Goal: Task Accomplishment & Management: Complete application form

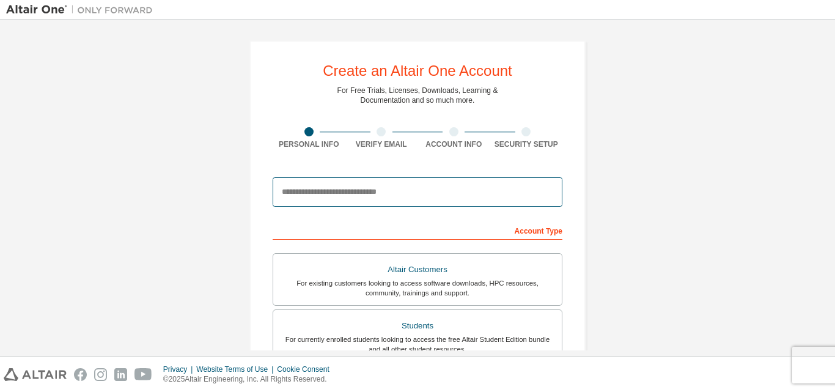
click at [353, 193] on input "email" at bounding box center [418, 191] width 290 height 29
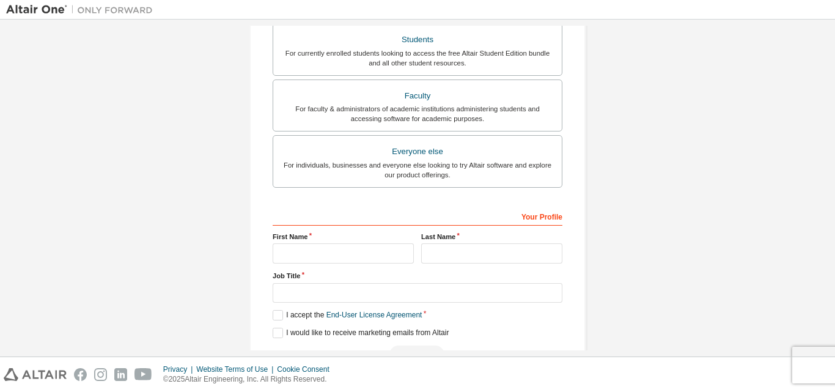
scroll to position [287, 0]
type input "**********"
click at [422, 54] on div "For currently enrolled students looking to access the free Altair Student Editi…" at bounding box center [418, 58] width 274 height 20
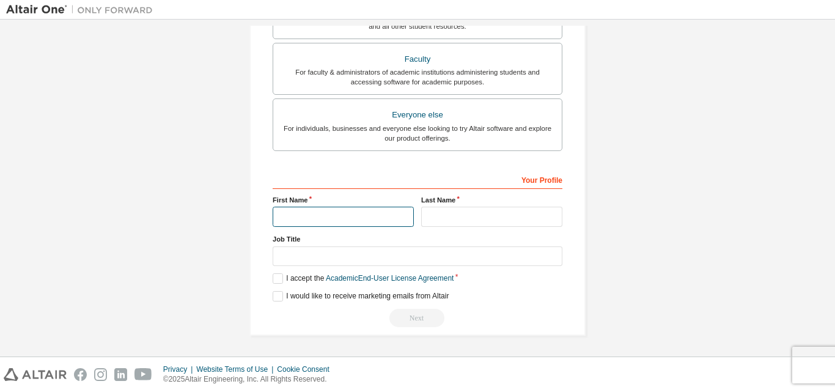
click at [347, 212] on input "text" at bounding box center [343, 217] width 141 height 20
type input "******"
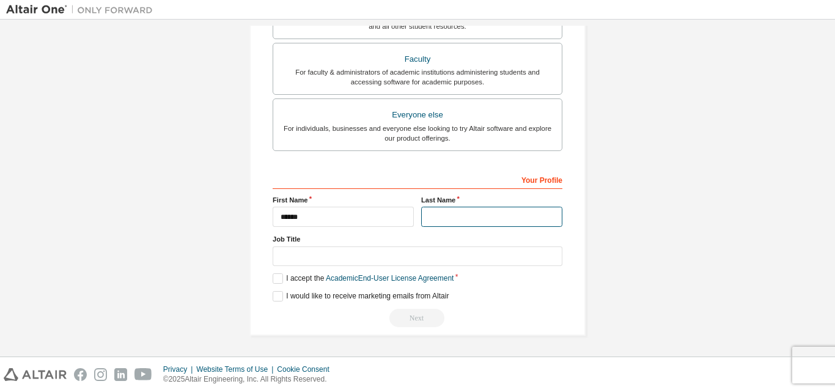
click at [457, 215] on input "text" at bounding box center [491, 217] width 141 height 20
type input "*****"
click at [274, 277] on label "I accept the Academic End-User License Agreement" at bounding box center [363, 278] width 181 height 10
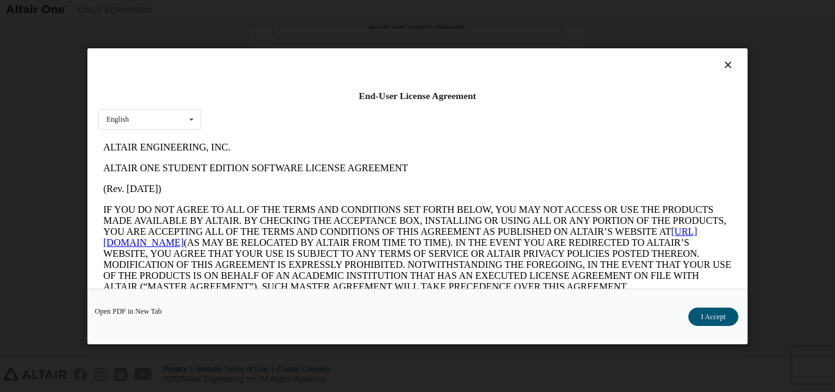
scroll to position [0, 0]
click at [703, 320] on button "I Accept" at bounding box center [714, 316] width 50 height 18
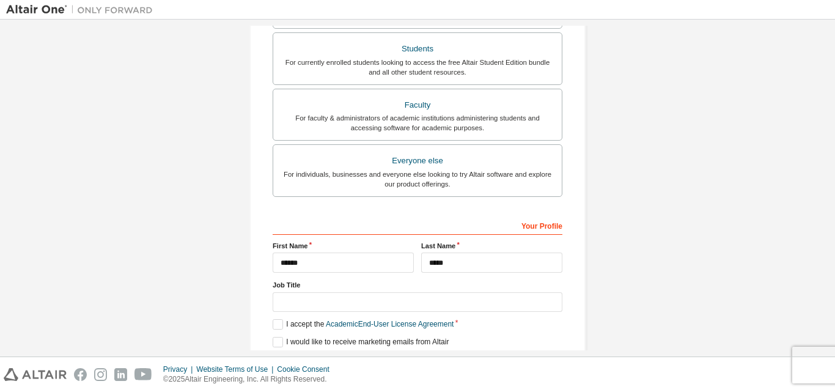
scroll to position [323, 0]
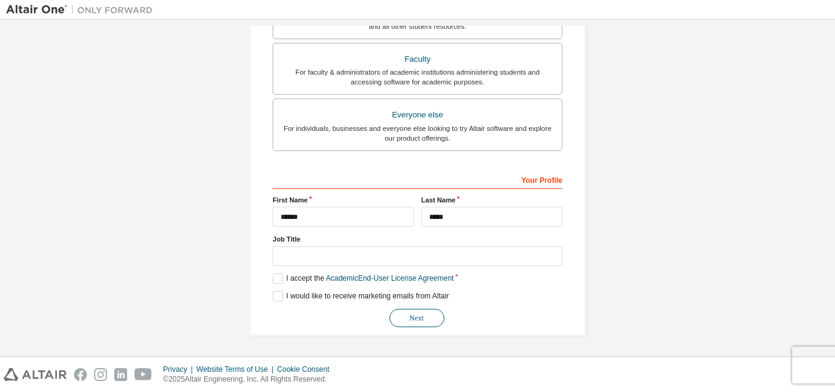
click at [417, 315] on button "Next" at bounding box center [417, 318] width 55 height 18
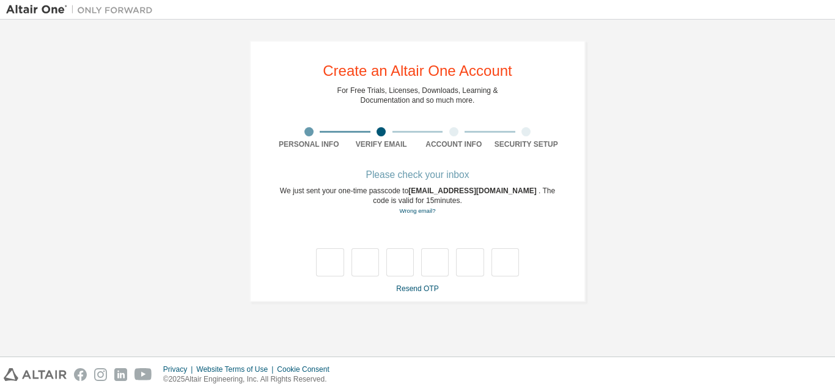
scroll to position [0, 0]
type input "*"
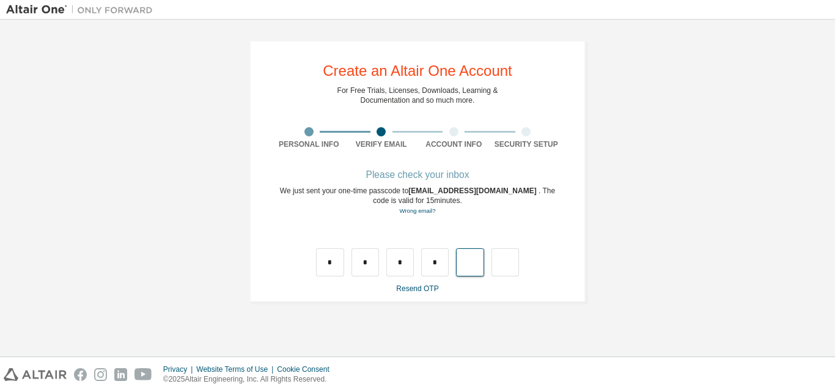
type input "*"
